Goal: Information Seeking & Learning: Learn about a topic

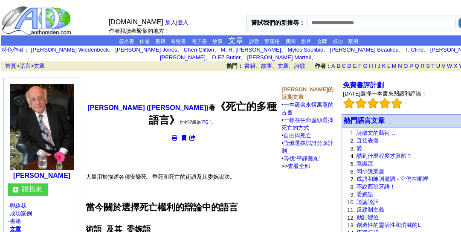
click at [164, 180] on font "大量用於描述各種安樂死、垂死和死亡的術語及其委婉說法。" at bounding box center [161, 177] width 150 height 6
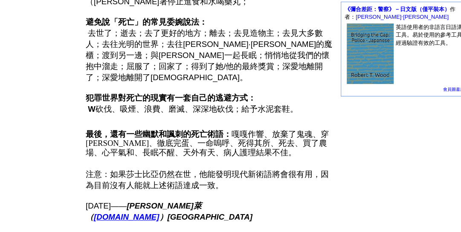
scroll to position [443, 0]
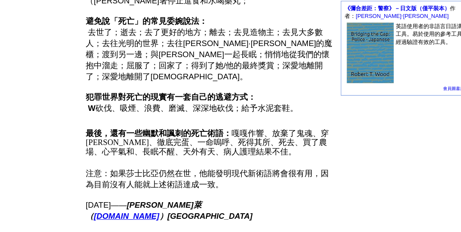
click at [88, 68] on font "去世了；逝去；去了更好的地方；離去；去見造物主；去見大多數人；去往光明的世界；去往[PERSON_NAME]·[PERSON_NAME]的魔櫃；渡到另一邊；與…" at bounding box center [209, 54] width 246 height 53
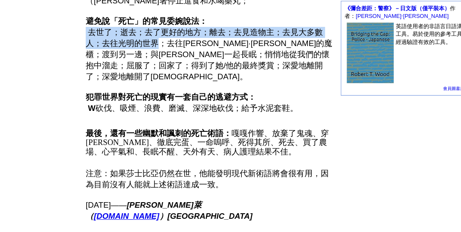
drag, startPoint x: 87, startPoint y: 66, endPoint x: 167, endPoint y: 78, distance: 81.0
click at [167, 78] on span "去世了；逝去；去了更好的地方；離去；去見造物主；去見大多數人；去往光明的世界；去往[PERSON_NAME]·[PERSON_NAME]的魔櫃；渡到另一邊；與…" at bounding box center [209, 54] width 246 height 53
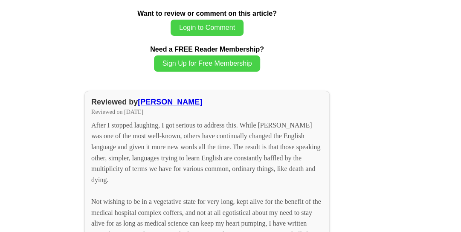
scroll to position [779, 0]
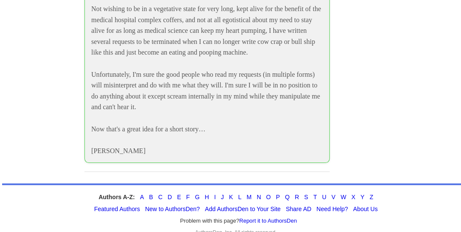
scroll to position [868, 0]
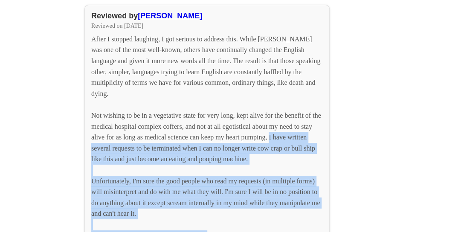
drag, startPoint x: 141, startPoint y: 168, endPoint x: 464, endPoint y: -52, distance: 390.5
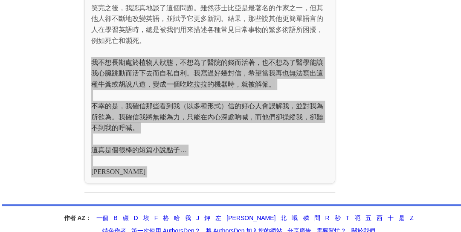
scroll to position [849, 0]
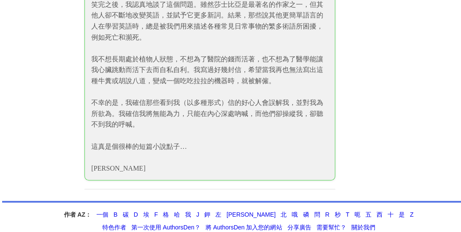
click at [226, 84] on font "我不想長期處於植物人狀態，不想為了醫院的錢而活著，也不想為了醫學能讓我心臟跳動而活下去而自私自利。我寫過好幾封信，希望當我再也無法寫出這種牛糞或胡說八道，變成…" at bounding box center [207, 69] width 232 height 29
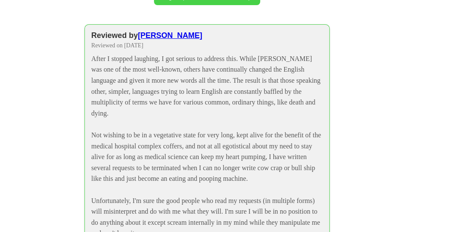
scroll to position [845, 0]
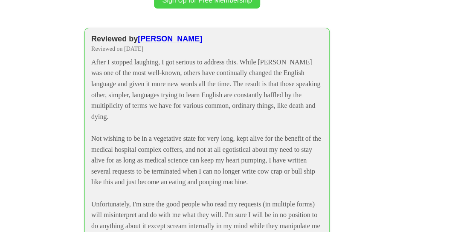
click at [266, 203] on div "After I stopped laughing, I got serious to address this. While [PERSON_NAME] wa…" at bounding box center [207, 171] width 232 height 229
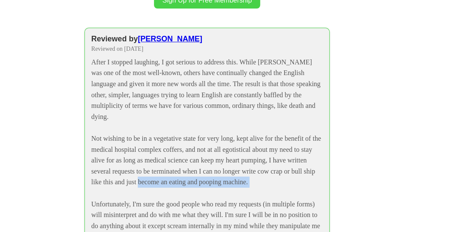
drag, startPoint x: 266, startPoint y: 203, endPoint x: 223, endPoint y: 220, distance: 46.2
click at [223, 220] on div "After I stopped laughing, I got serious to address this. While [PERSON_NAME] wa…" at bounding box center [207, 171] width 232 height 229
copy div "become an eating and pooping machine."
